Goal: Use online tool/utility: Use online tool/utility

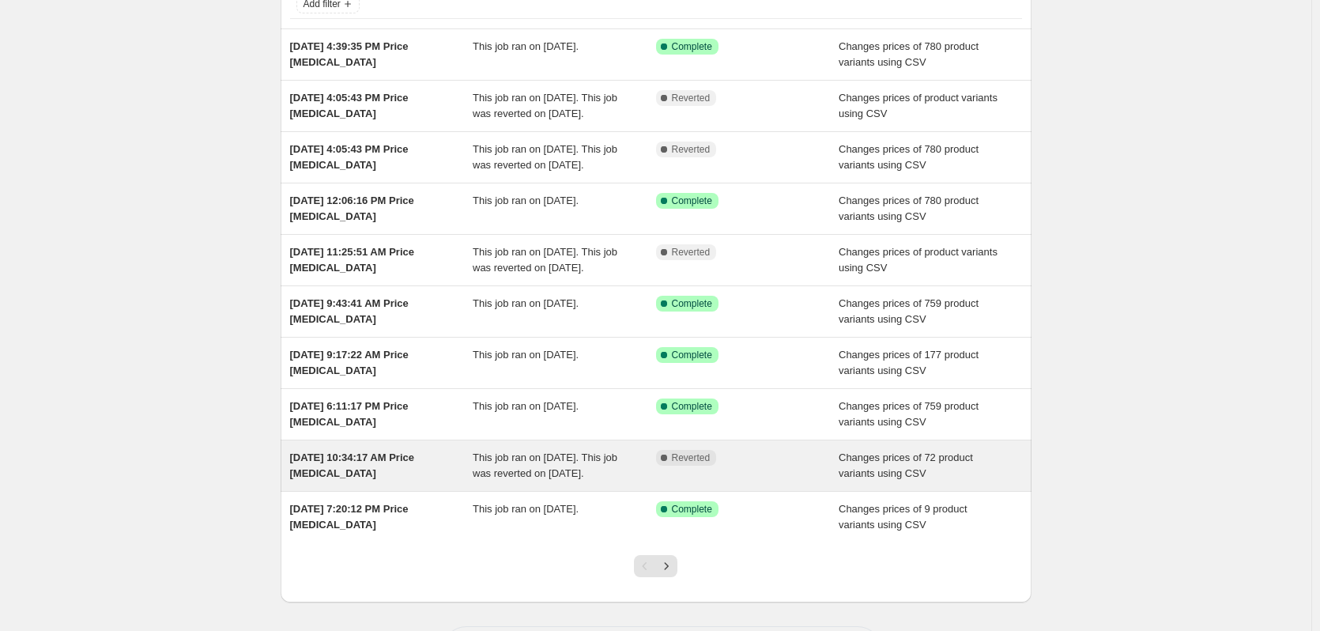
scroll to position [247, 0]
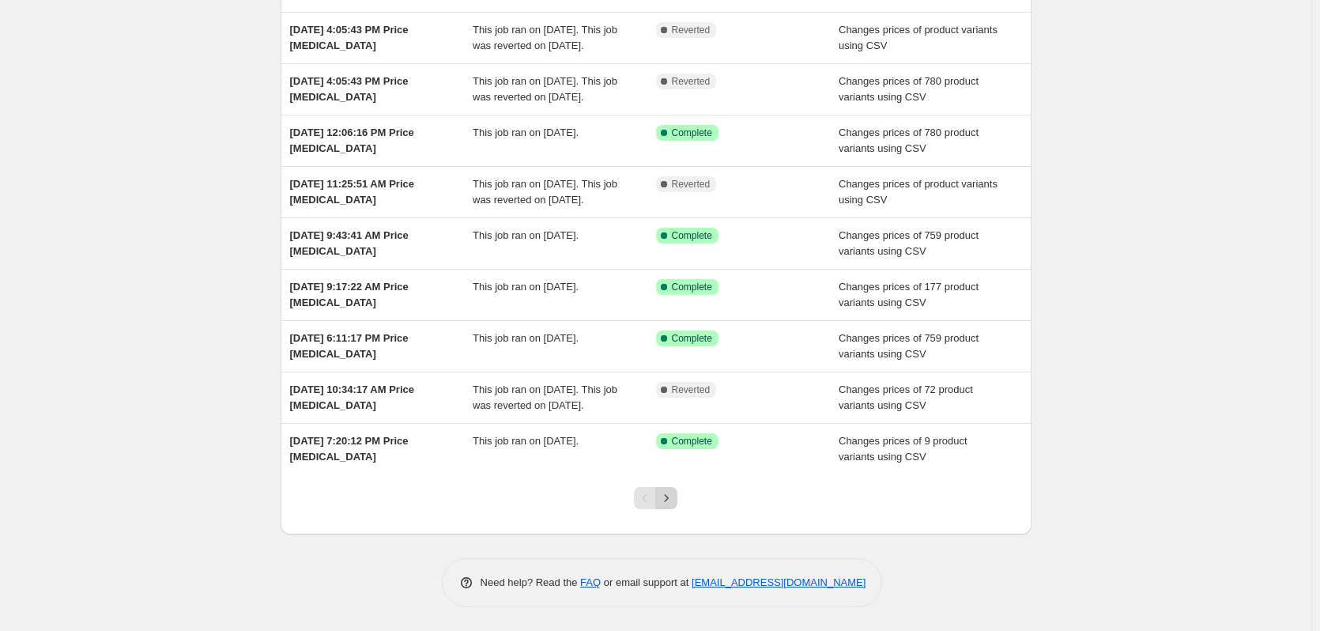
click at [673, 500] on icon "Next" at bounding box center [666, 498] width 16 height 16
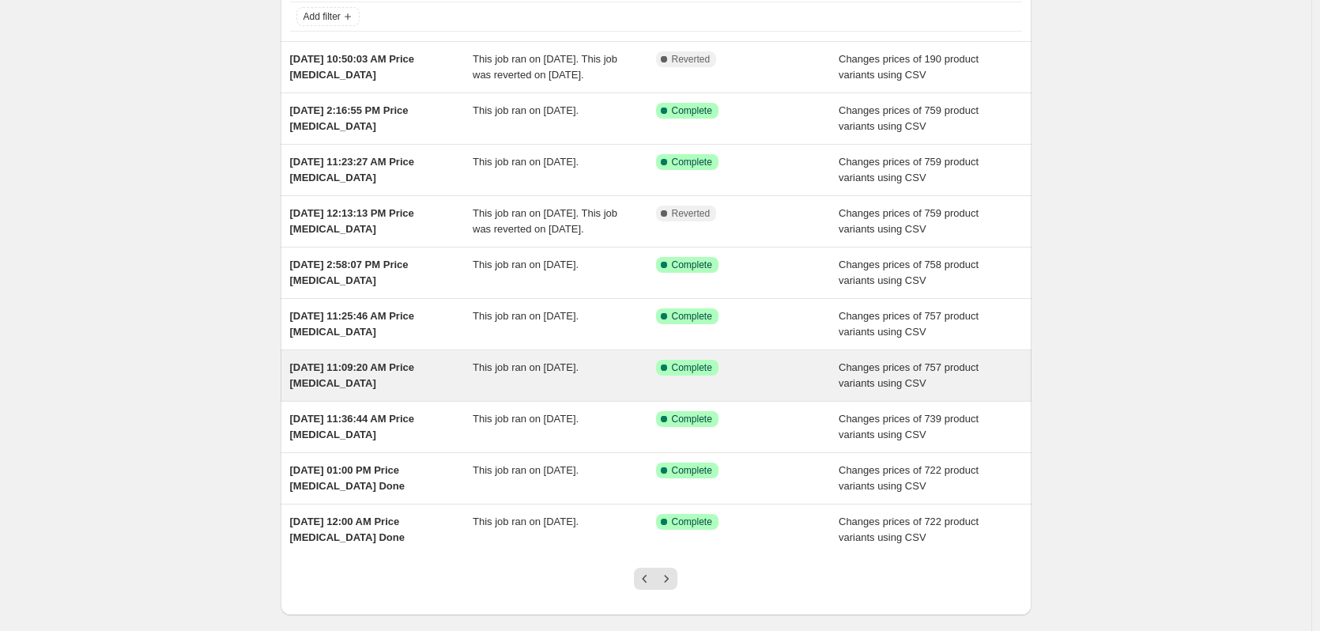
scroll to position [158, 0]
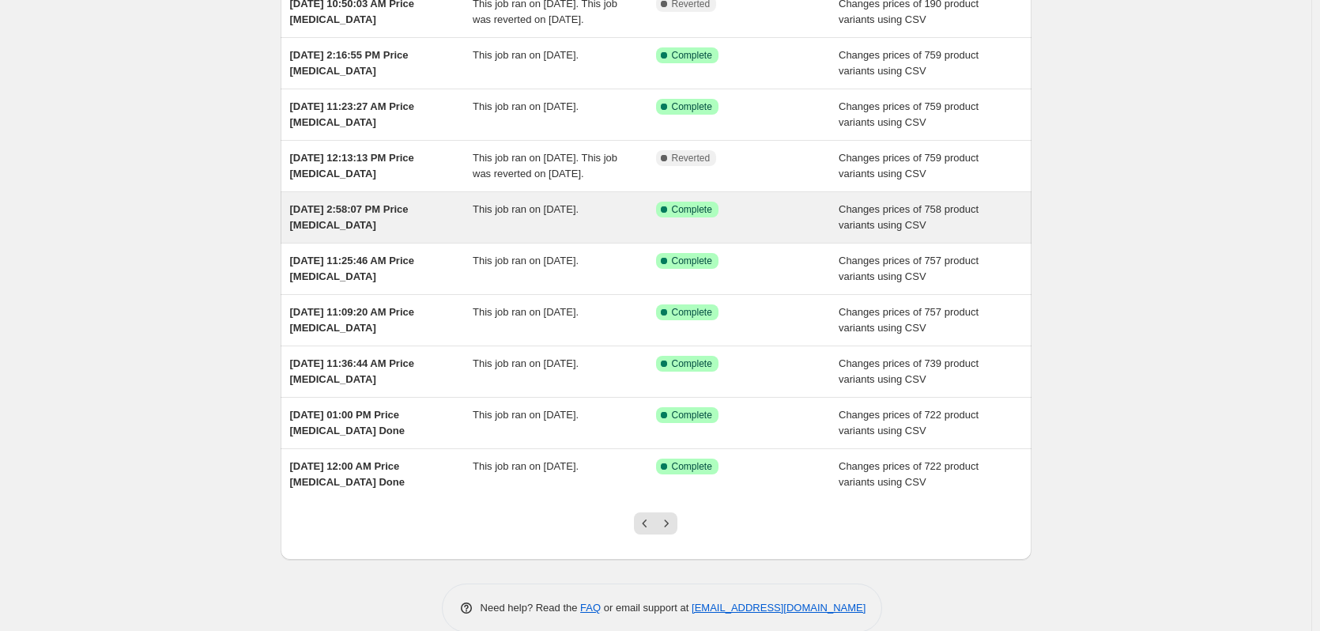
click at [515, 215] on span "This job ran on [DATE]." at bounding box center [526, 209] width 106 height 12
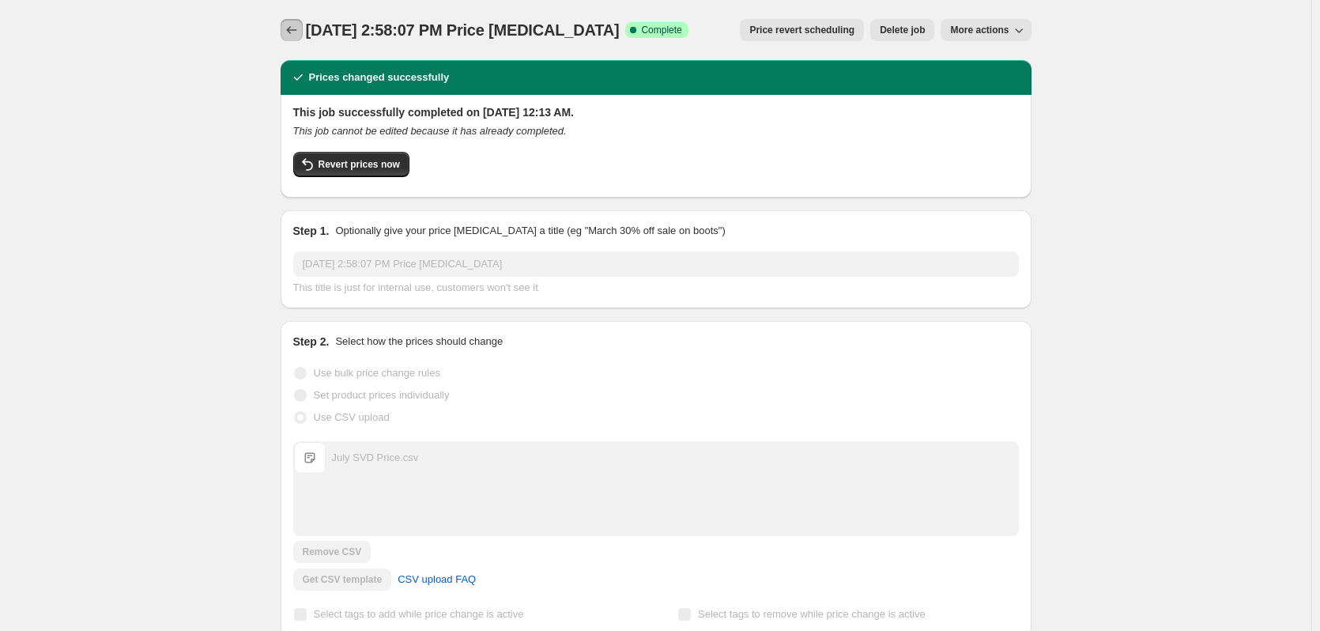
click at [300, 28] on icon "Price change jobs" at bounding box center [292, 30] width 16 height 16
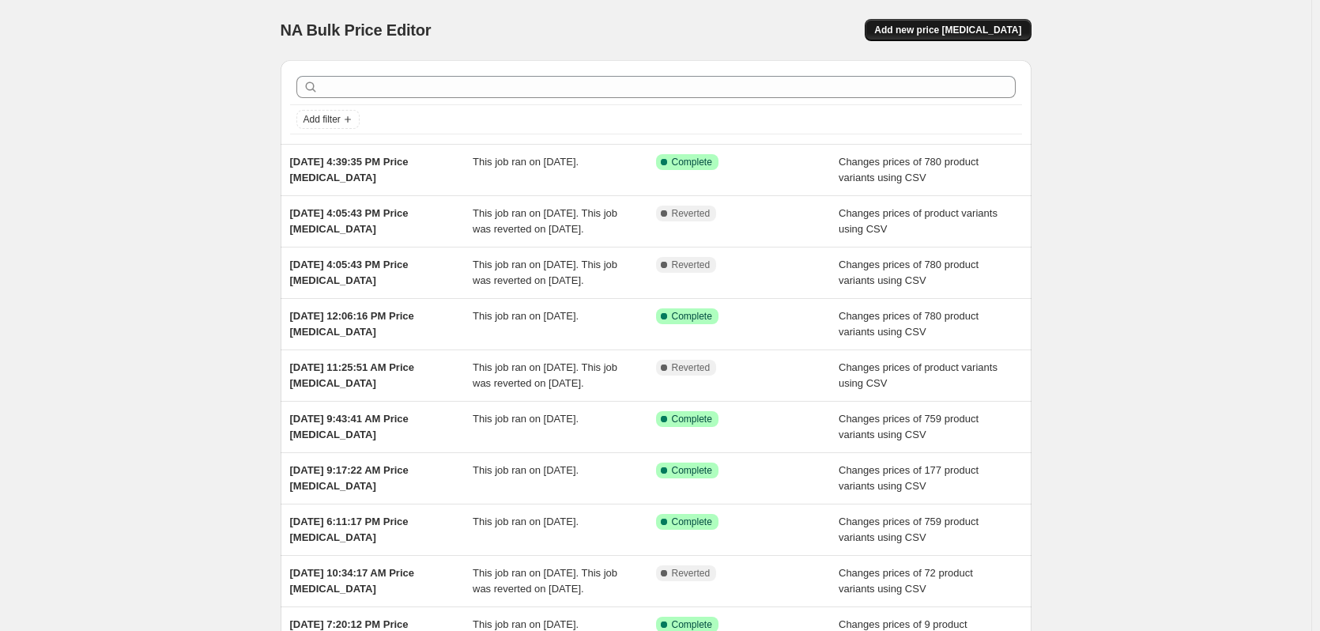
click at [934, 32] on span "Add new price [MEDICAL_DATA]" at bounding box center [947, 30] width 147 height 13
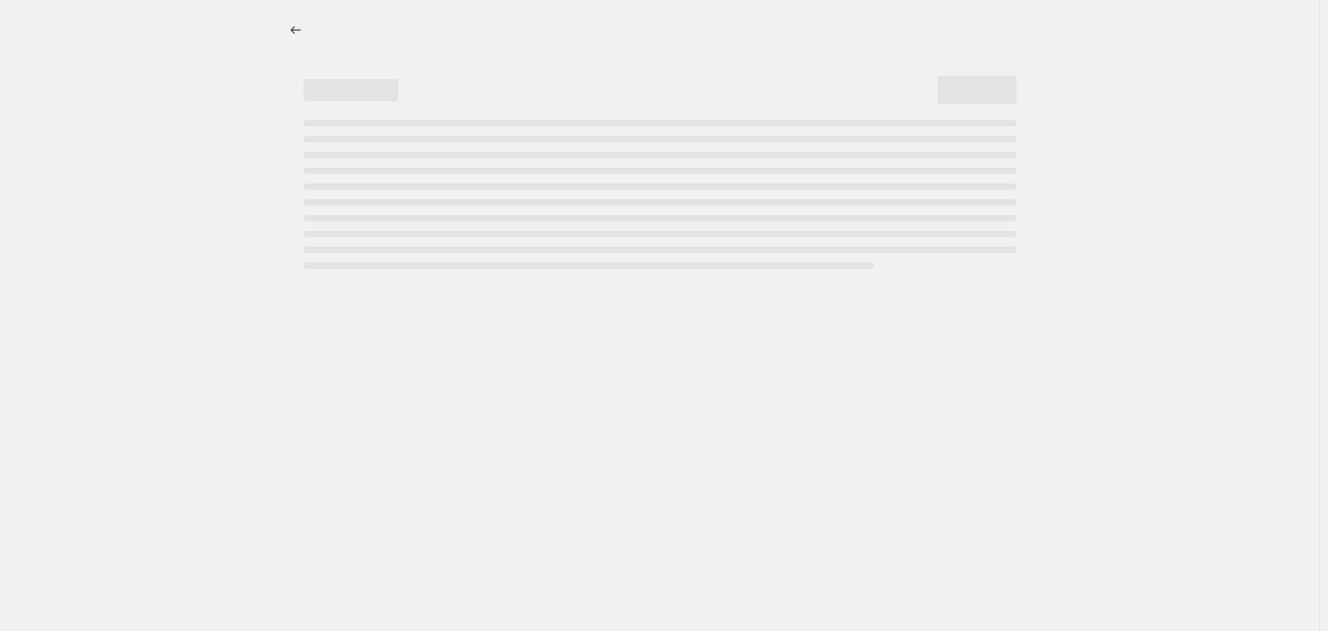
select select "percentage"
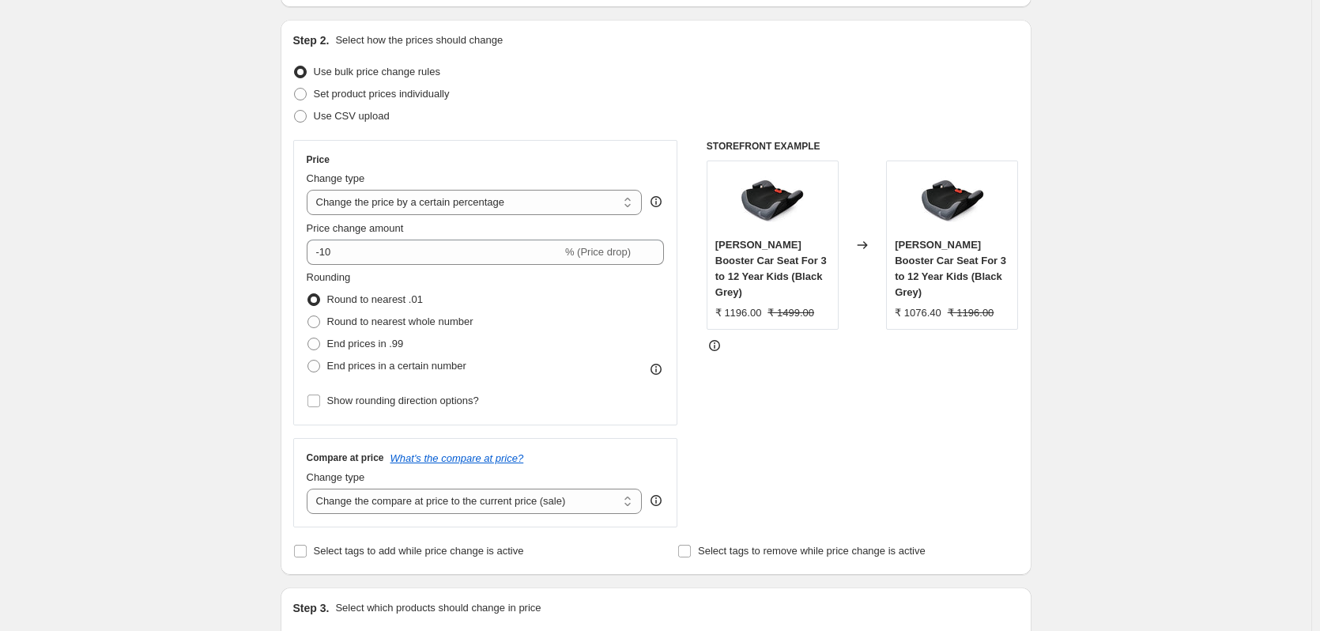
scroll to position [158, 0]
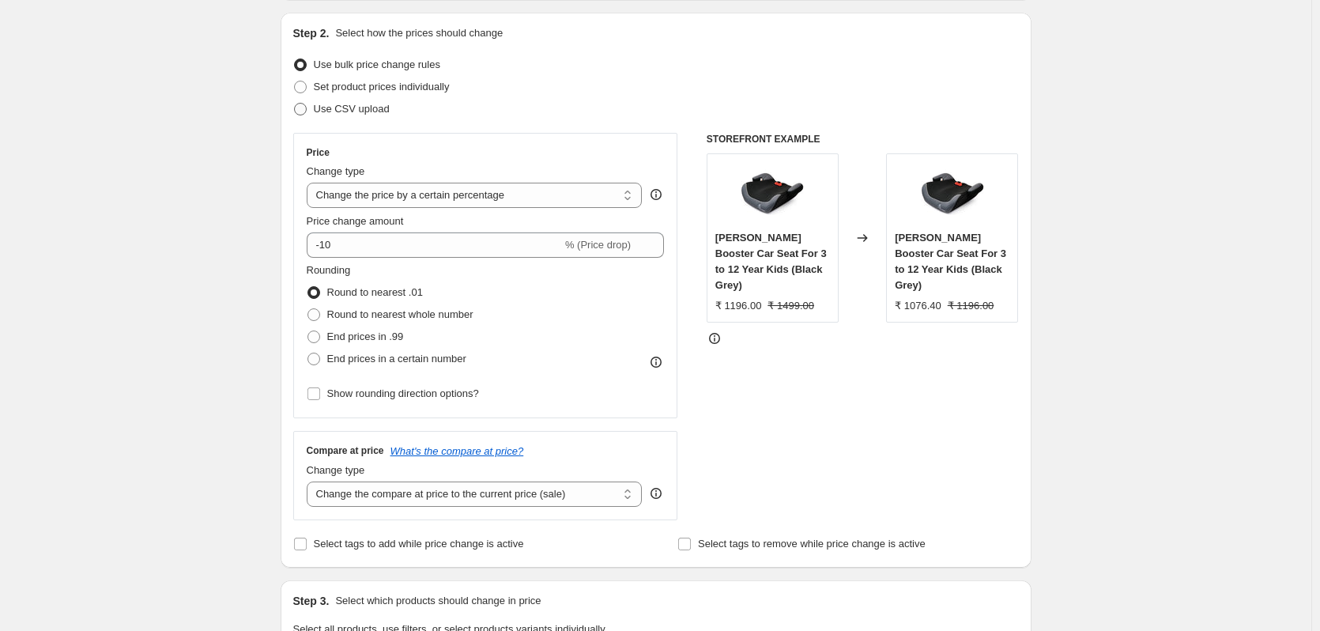
click at [301, 107] on span at bounding box center [300, 109] width 13 height 13
click at [295, 104] on input "Use CSV upload" at bounding box center [294, 103] width 1 height 1
radio input "true"
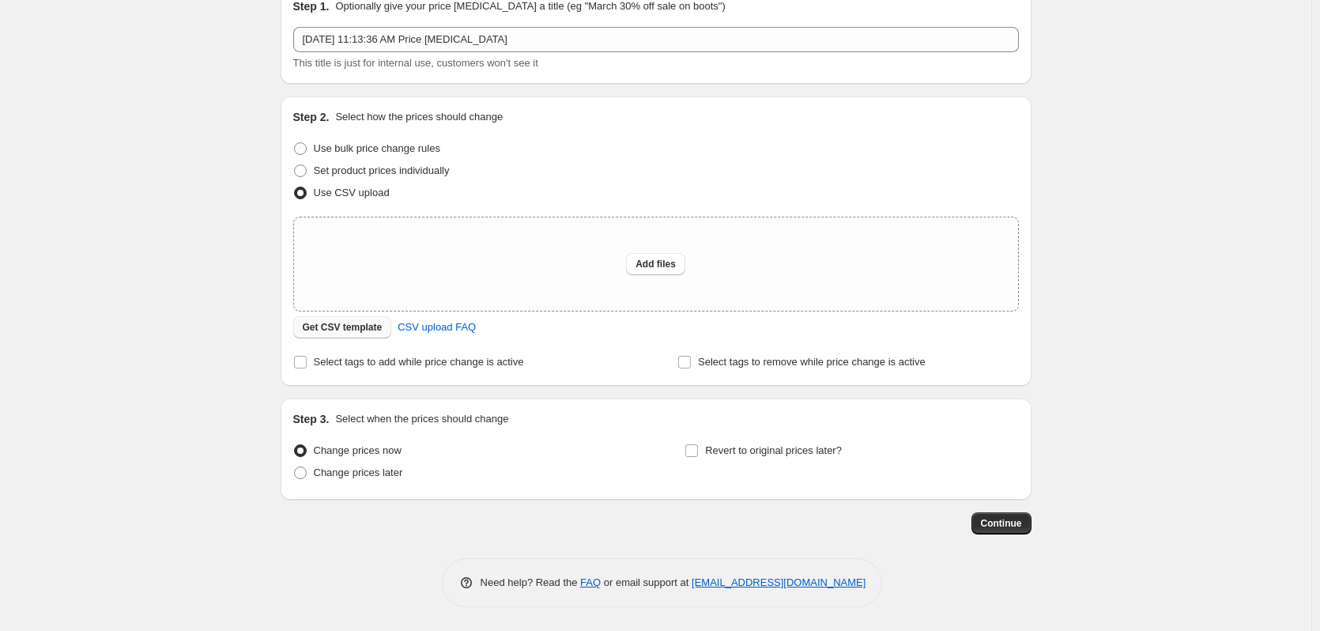
click at [352, 329] on span "Get CSV template" at bounding box center [343, 327] width 80 height 13
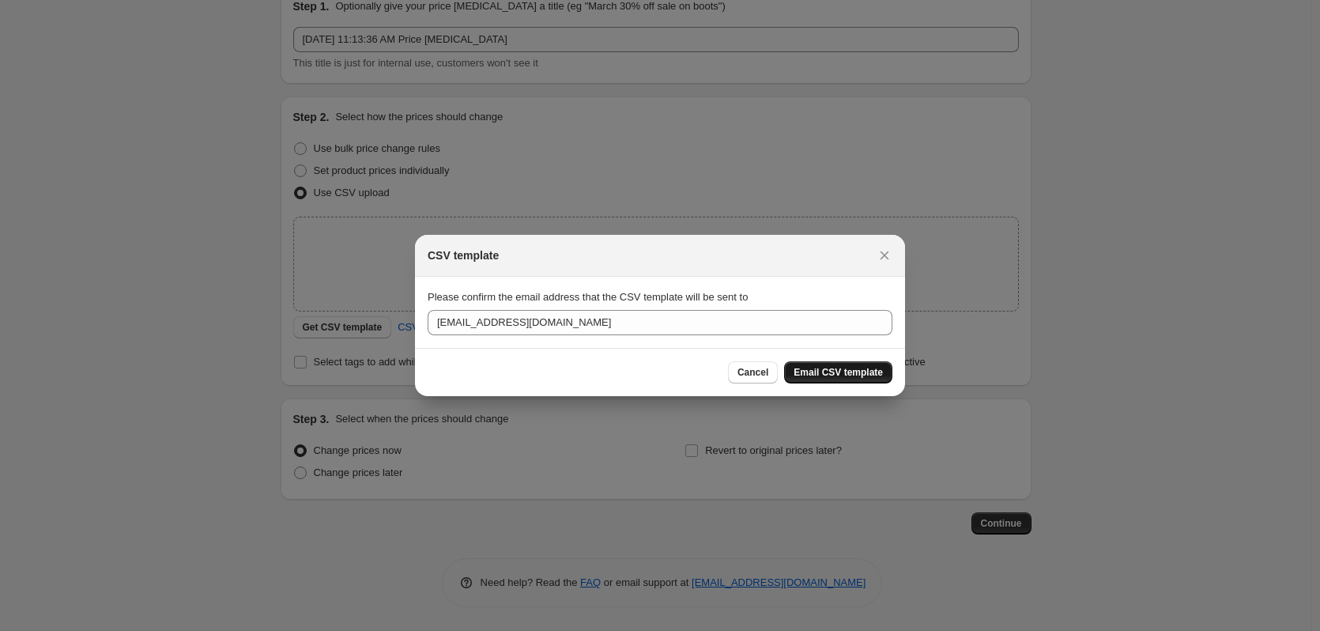
click at [847, 367] on span "Email CSV template" at bounding box center [837, 372] width 89 height 13
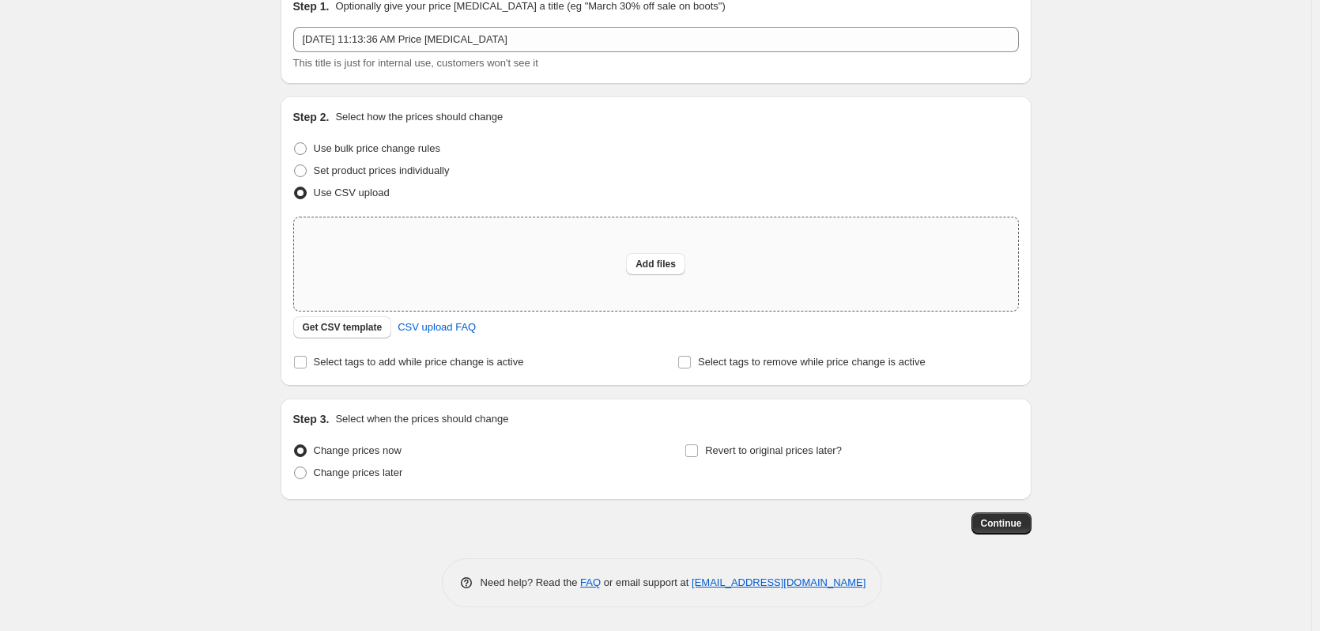
click at [655, 247] on div "Add files" at bounding box center [656, 263] width 724 height 93
type input "C:\fakepath\Sep SVD Price.csv"
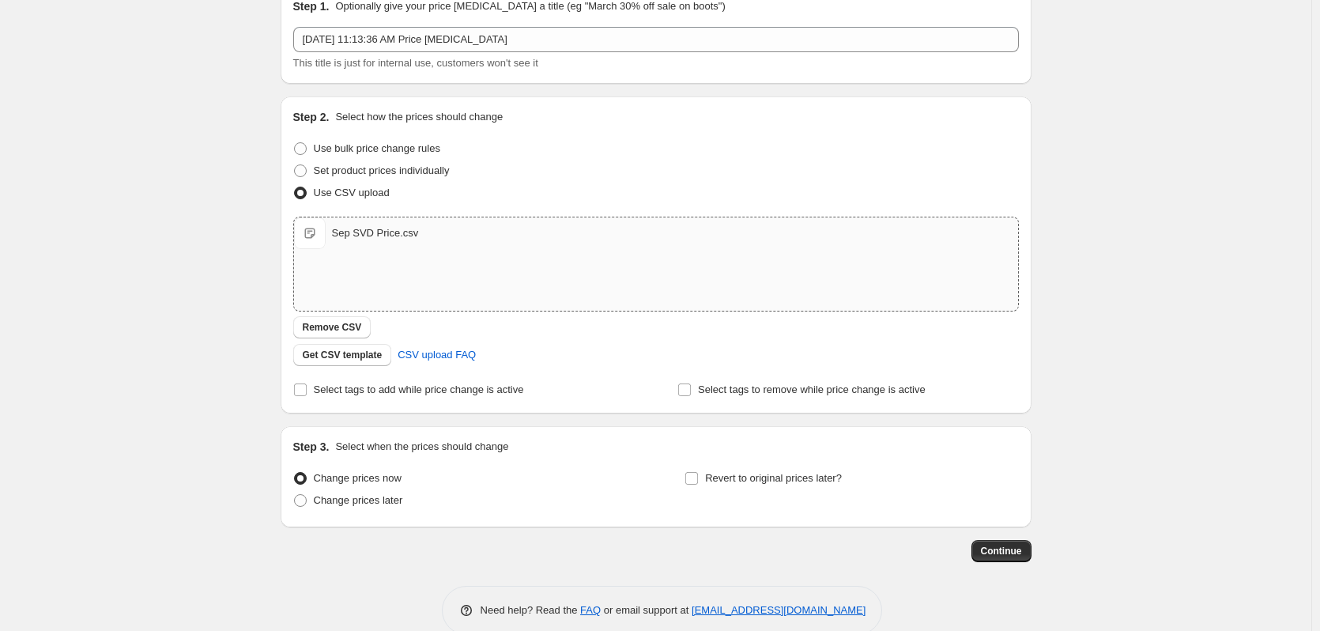
scroll to position [102, 0]
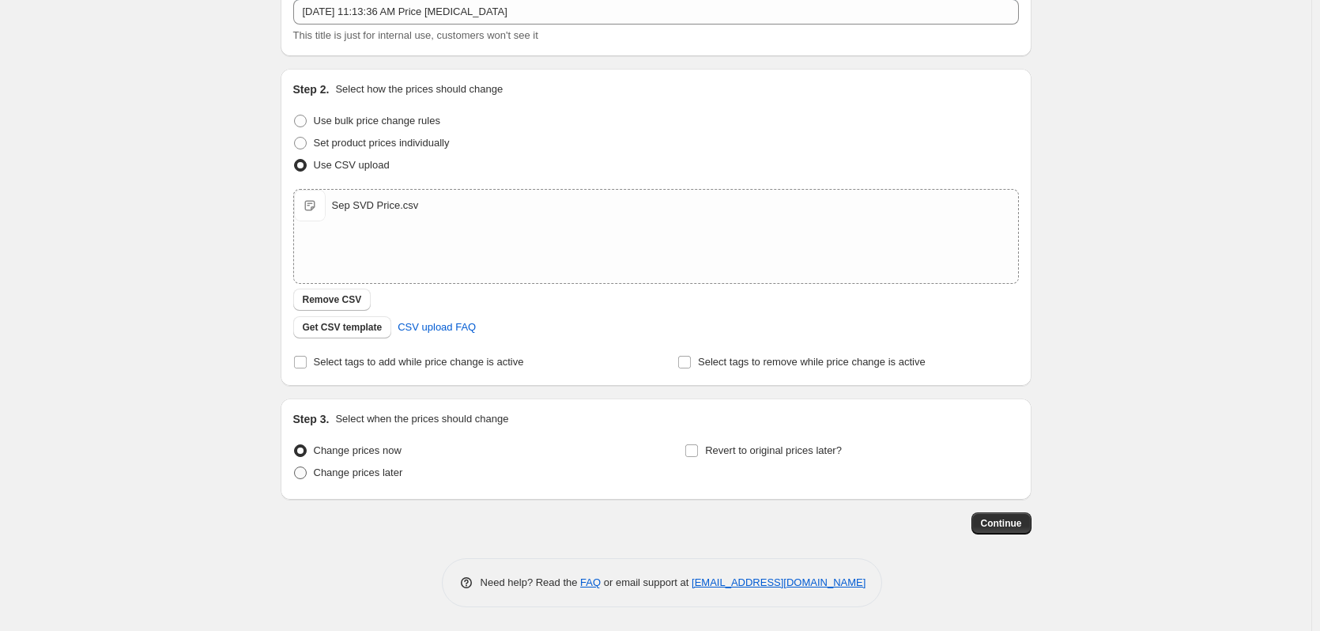
click at [363, 477] on span "Change prices later" at bounding box center [358, 472] width 89 height 12
click at [295, 467] on input "Change prices later" at bounding box center [294, 466] width 1 height 1
radio input "true"
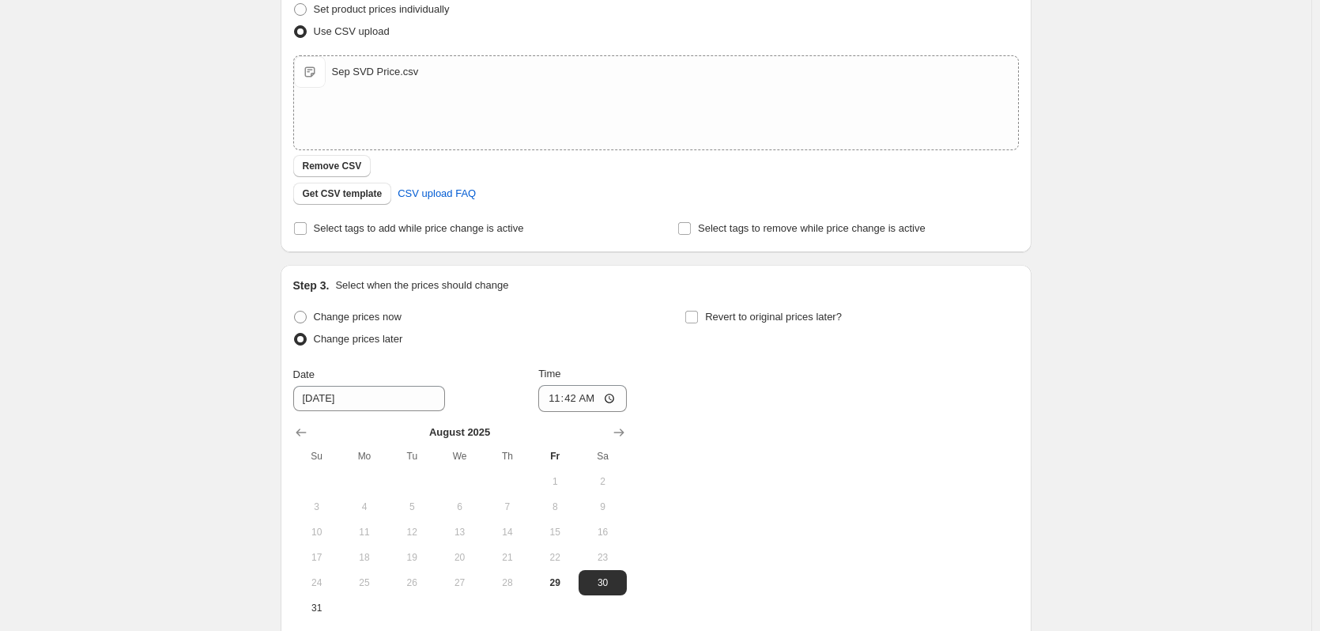
scroll to position [398, 0]
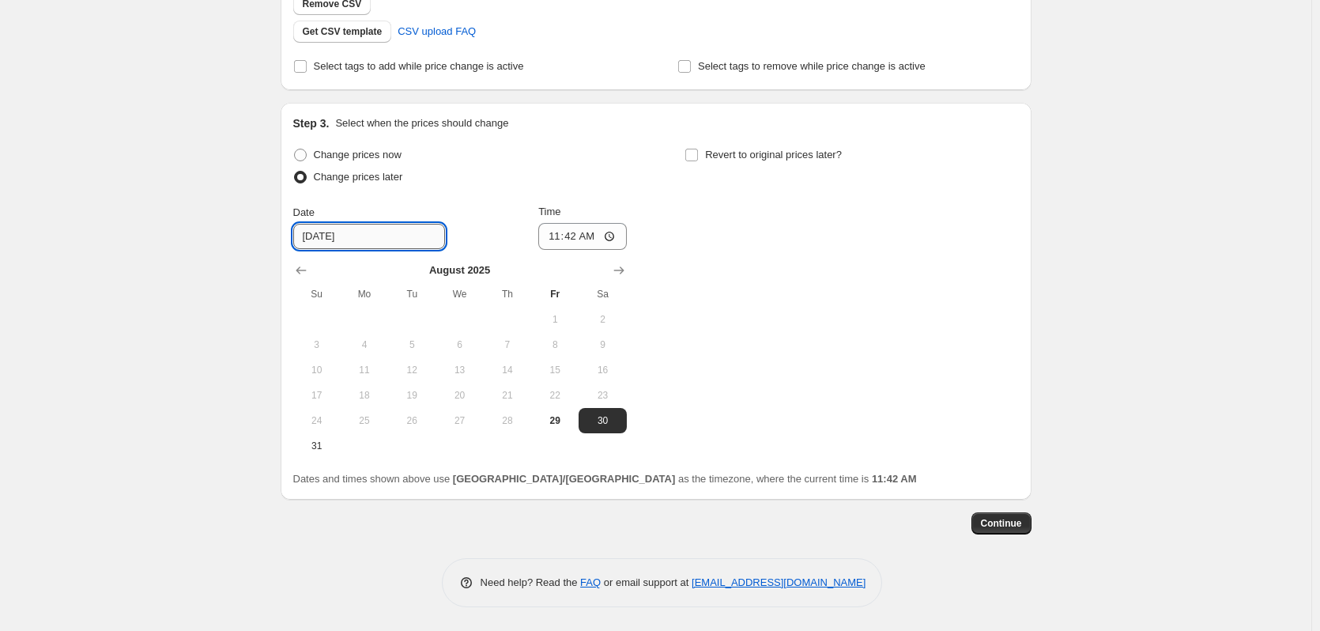
click at [383, 237] on input "[DATE]" at bounding box center [369, 236] width 152 height 25
click at [624, 268] on icon "Show next month, September 2025" at bounding box center [618, 270] width 10 height 8
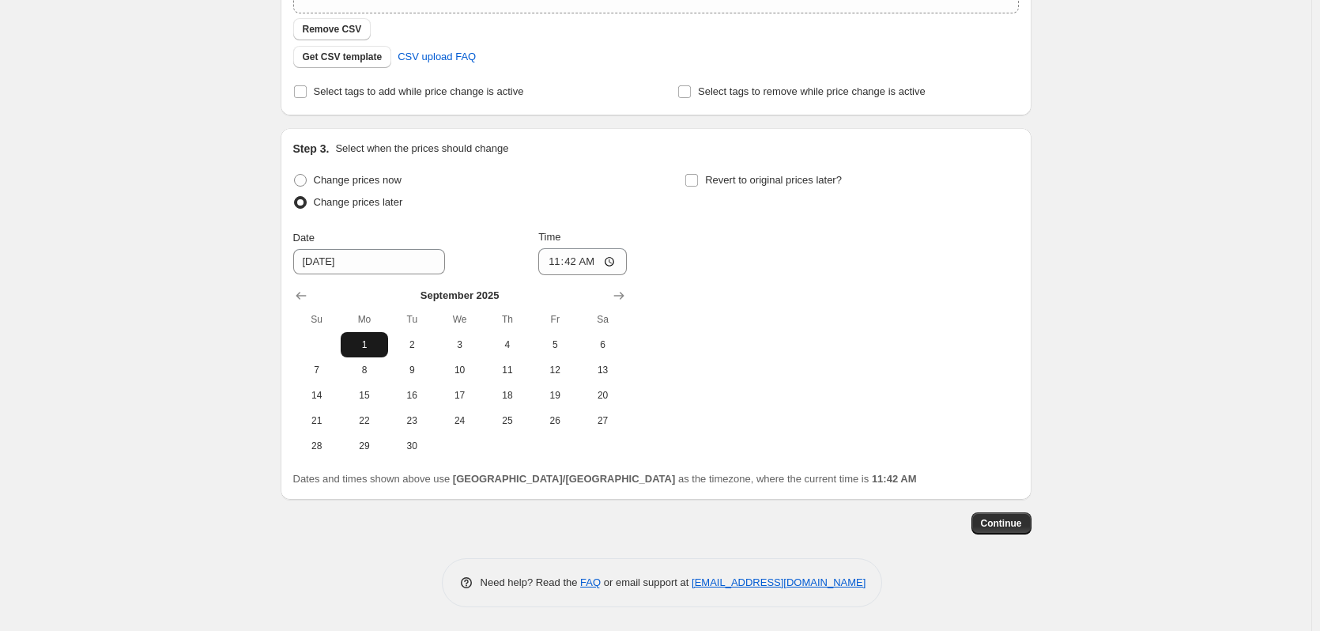
click at [368, 346] on span "1" at bounding box center [364, 344] width 35 height 13
type input "[DATE]"
click at [556, 261] on input "11:42" at bounding box center [582, 261] width 89 height 27
type input "00:10"
click at [763, 288] on div "Change prices now Change prices later Date [DATE] Time 00:[DATE] Mo Tu We Th Fr…" at bounding box center [655, 313] width 725 height 289
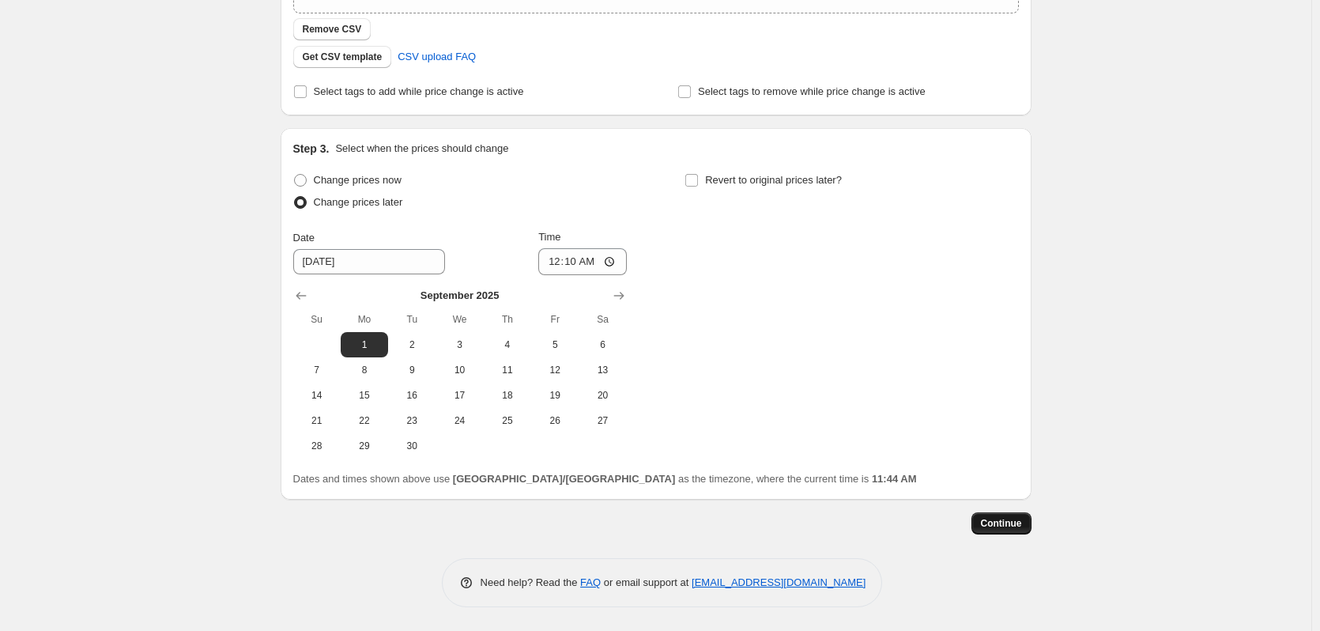
click at [1016, 526] on span "Continue" at bounding box center [1001, 523] width 41 height 13
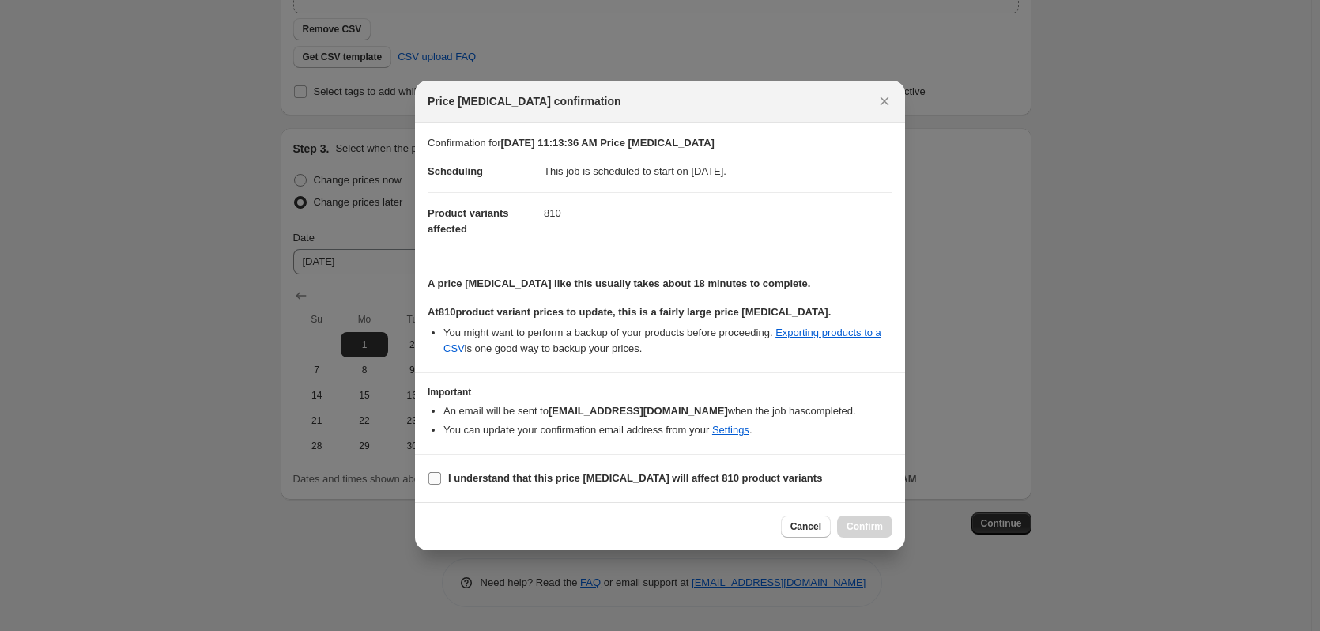
click at [439, 474] on input "I understand that this price [MEDICAL_DATA] will affect 810 product variants" at bounding box center [434, 478] width 13 height 13
checkbox input "true"
click at [861, 528] on span "Confirm" at bounding box center [864, 526] width 36 height 13
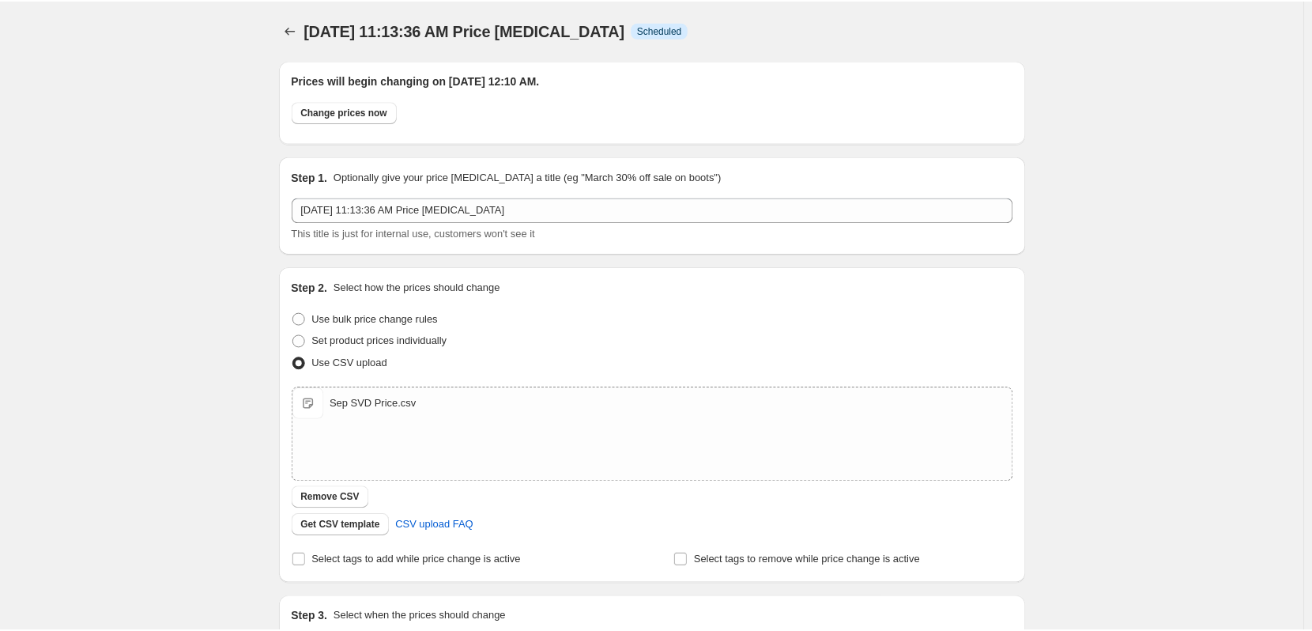
scroll to position [372, 0]
